Goal: Browse casually: Explore the website without a specific task or goal

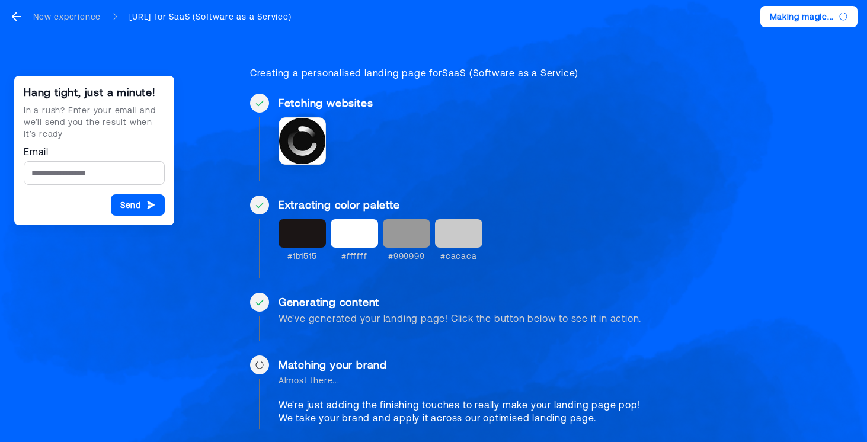
scroll to position [11, 0]
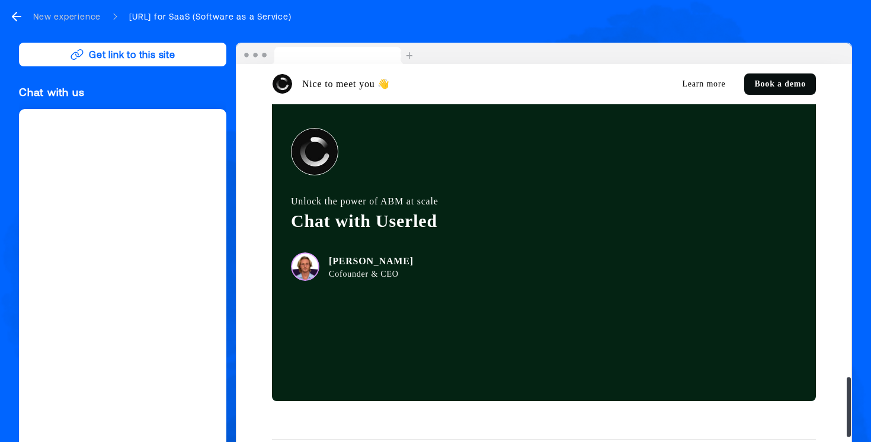
scroll to position [2031, 0]
